Goal: Navigation & Orientation: Go to known website

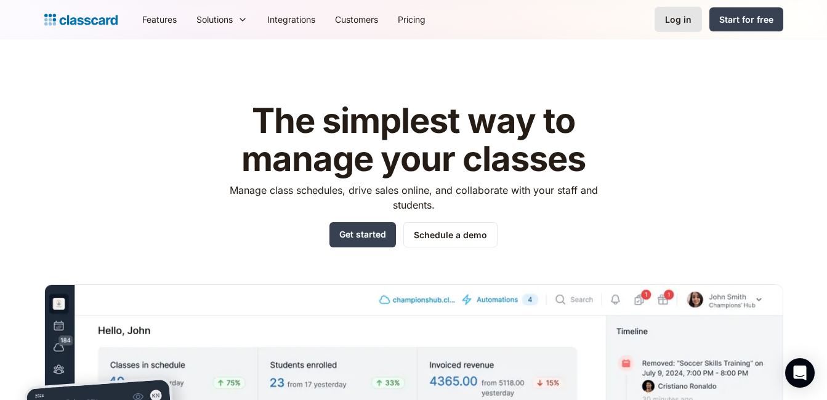
click at [683, 22] on div "Log in" at bounding box center [678, 19] width 26 height 13
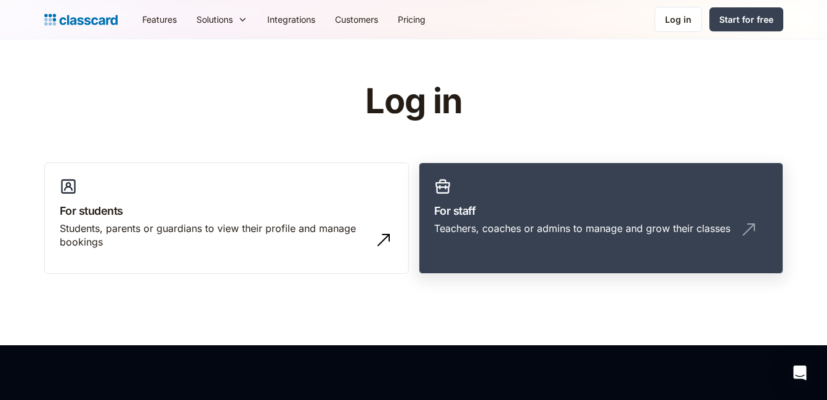
click at [649, 225] on div "Teachers, coaches or admins to manage and grow their classes" at bounding box center [582, 229] width 296 height 14
